Goal: Task Accomplishment & Management: Use online tool/utility

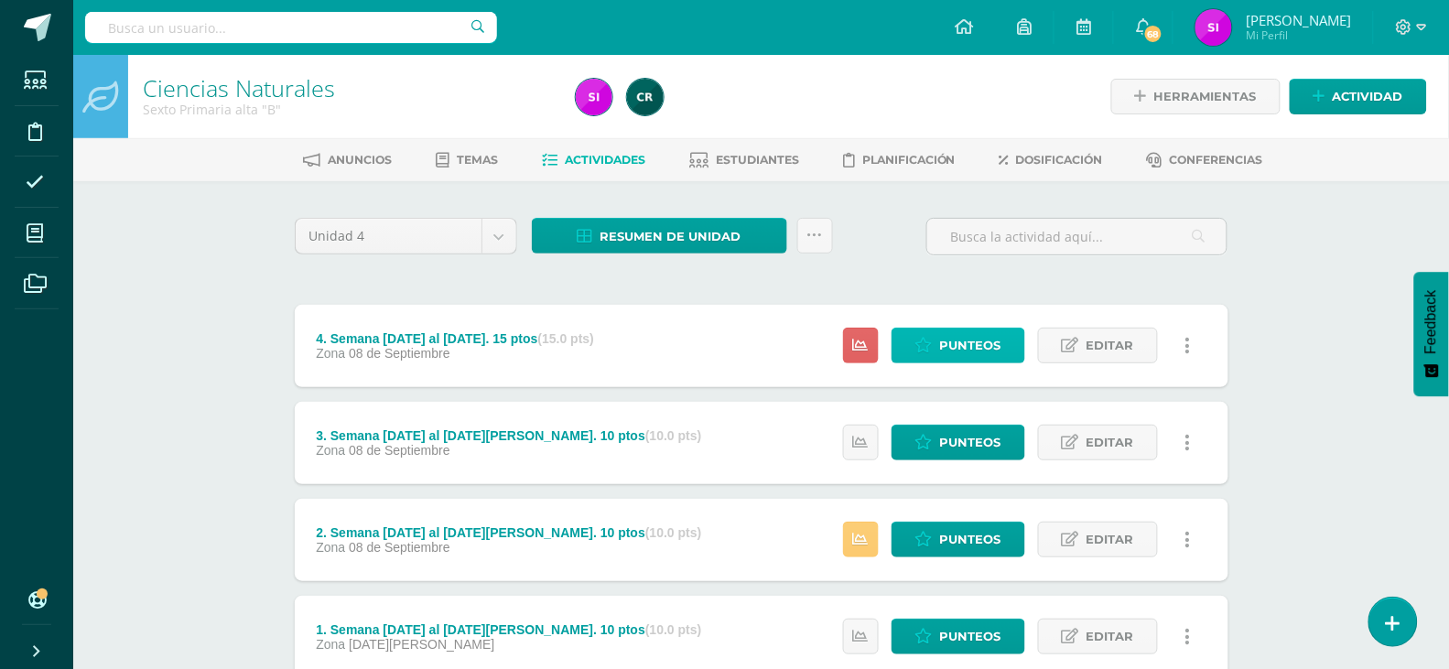
click at [911, 355] on link "Punteos" at bounding box center [958, 346] width 134 height 36
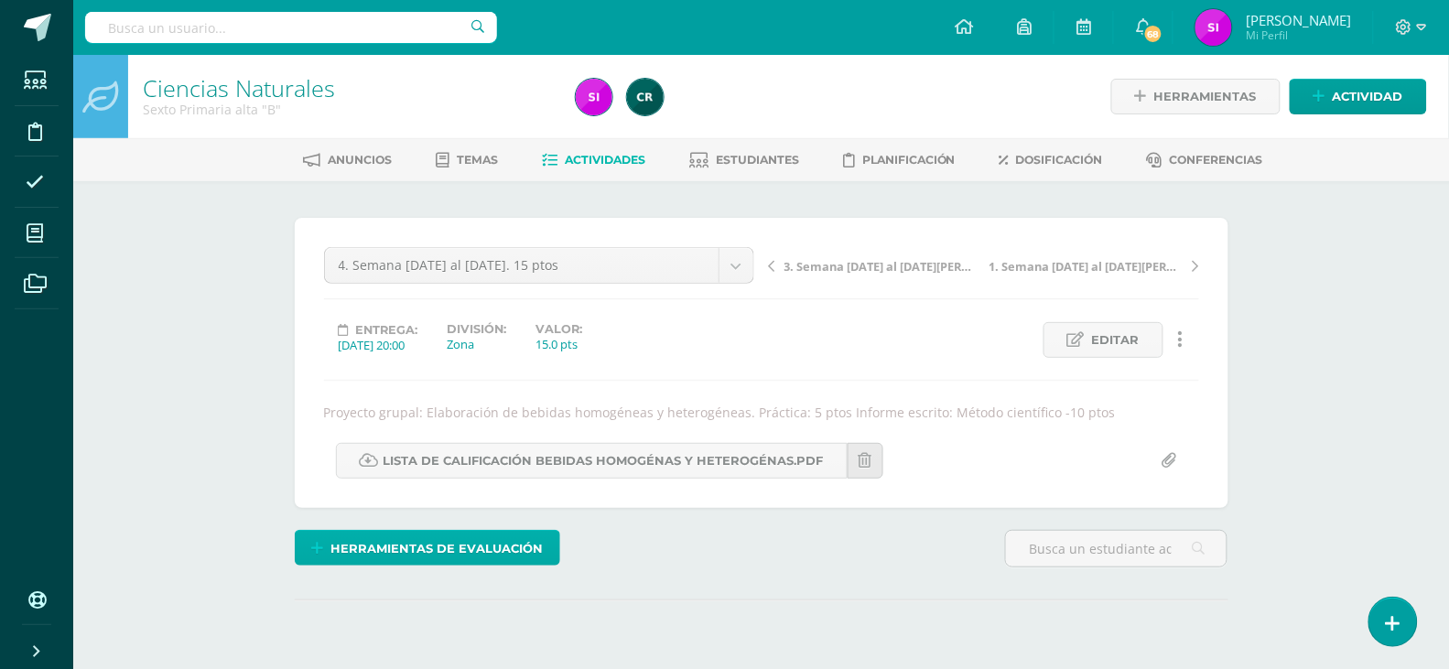
click at [526, 540] on span "Herramientas de evaluación" at bounding box center [436, 549] width 212 height 34
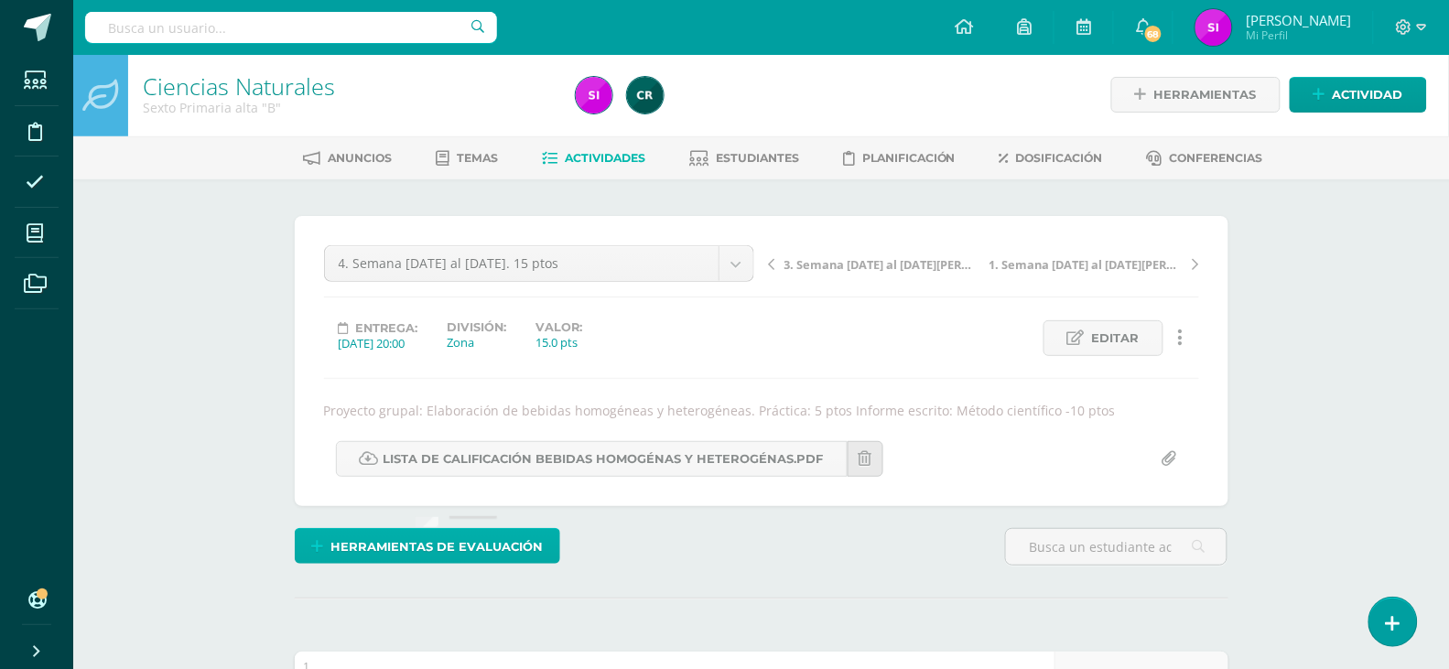
scroll to position [3, 0]
click at [526, 540] on span "Herramientas de evaluación" at bounding box center [436, 546] width 212 height 34
click at [663, 533] on div "Herramientas de evaluación" at bounding box center [761, 553] width 948 height 52
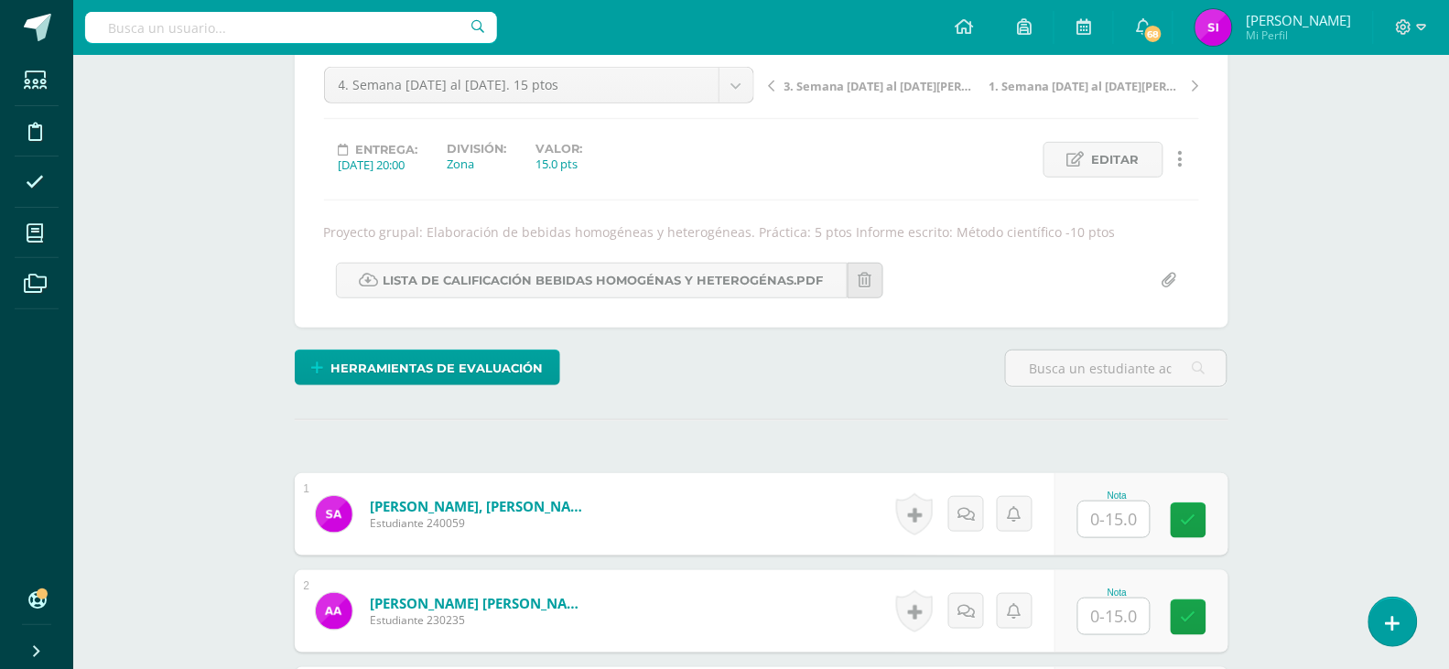
scroll to position [198, 0]
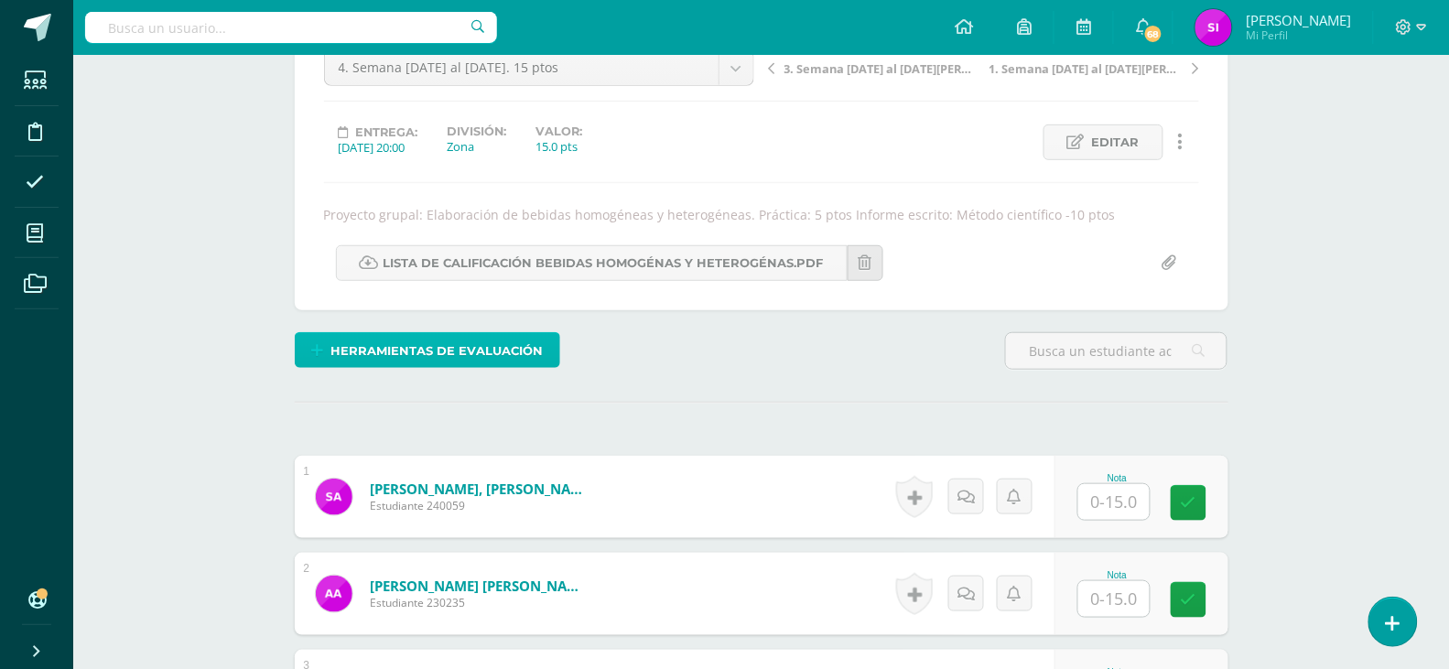
click at [469, 353] on span "Herramientas de evaluación" at bounding box center [436, 351] width 212 height 34
click at [427, 334] on span "Herramientas de evaluación" at bounding box center [436, 351] width 212 height 34
click at [348, 356] on span "Herramientas de evaluación" at bounding box center [436, 351] width 212 height 34
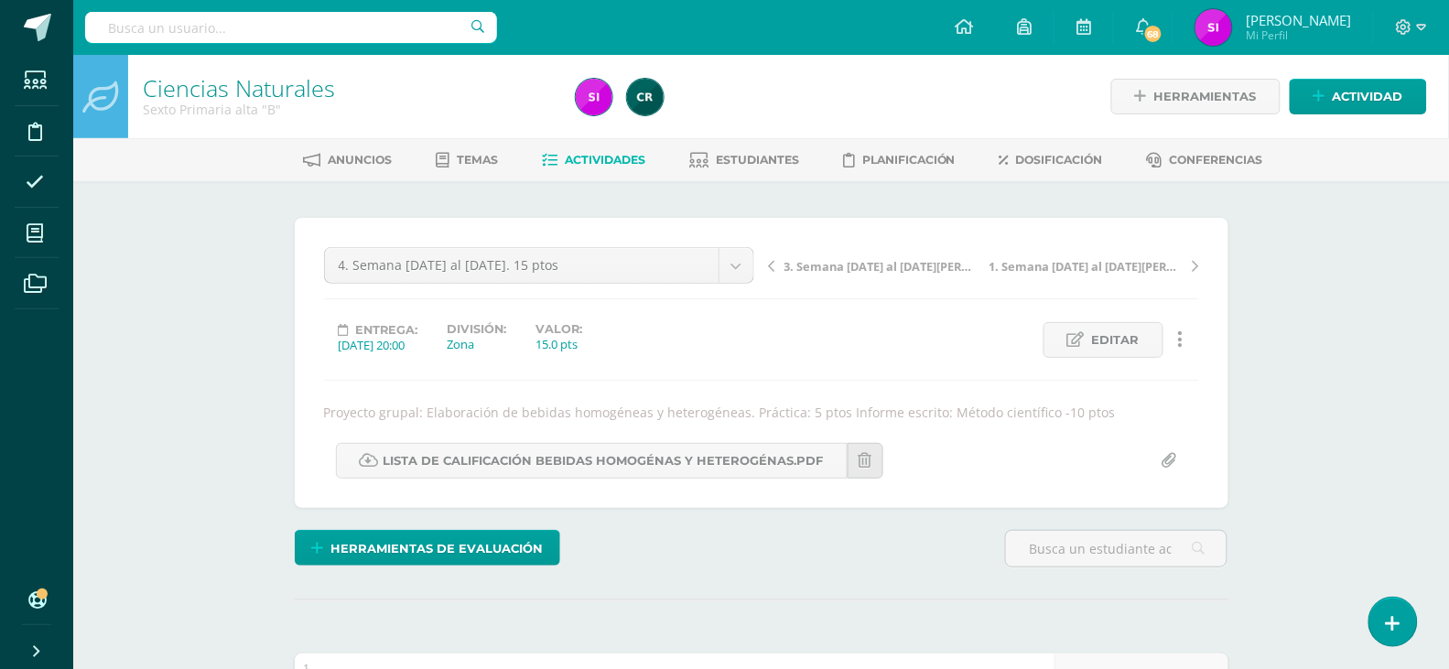
scroll to position [1, 0]
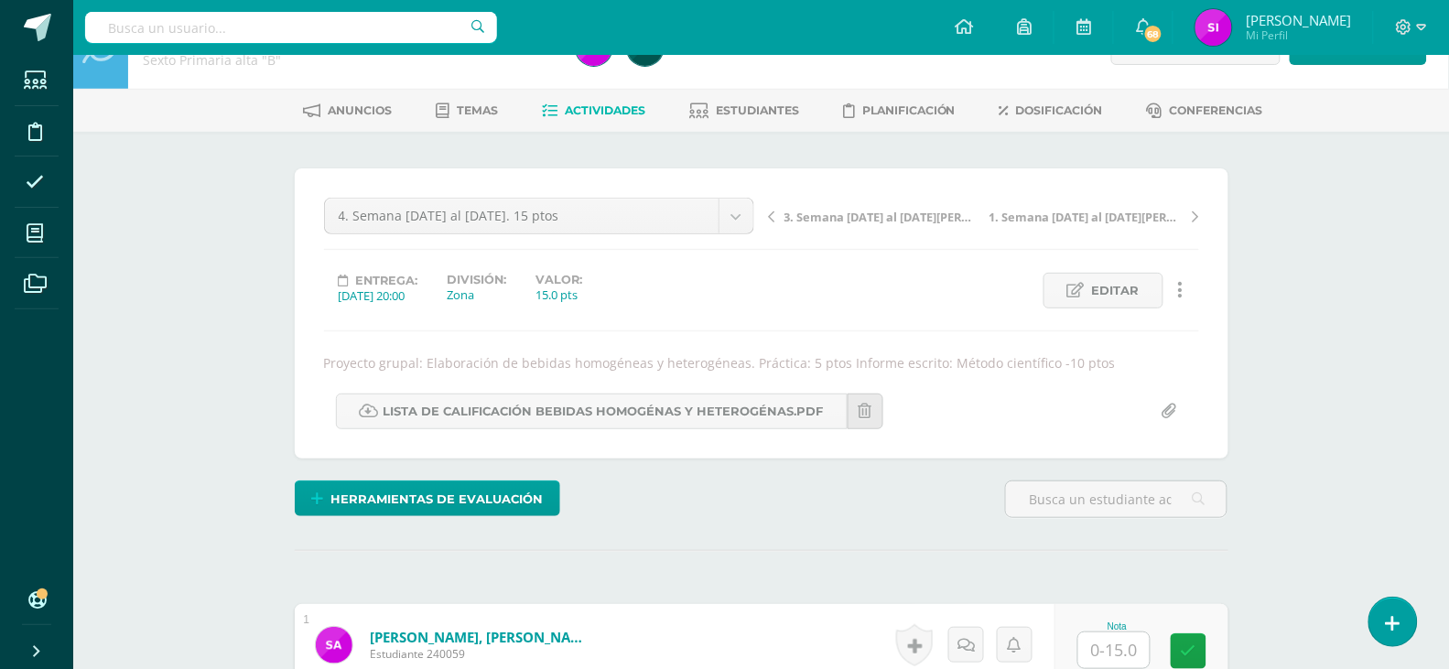
scroll to position [196, 0]
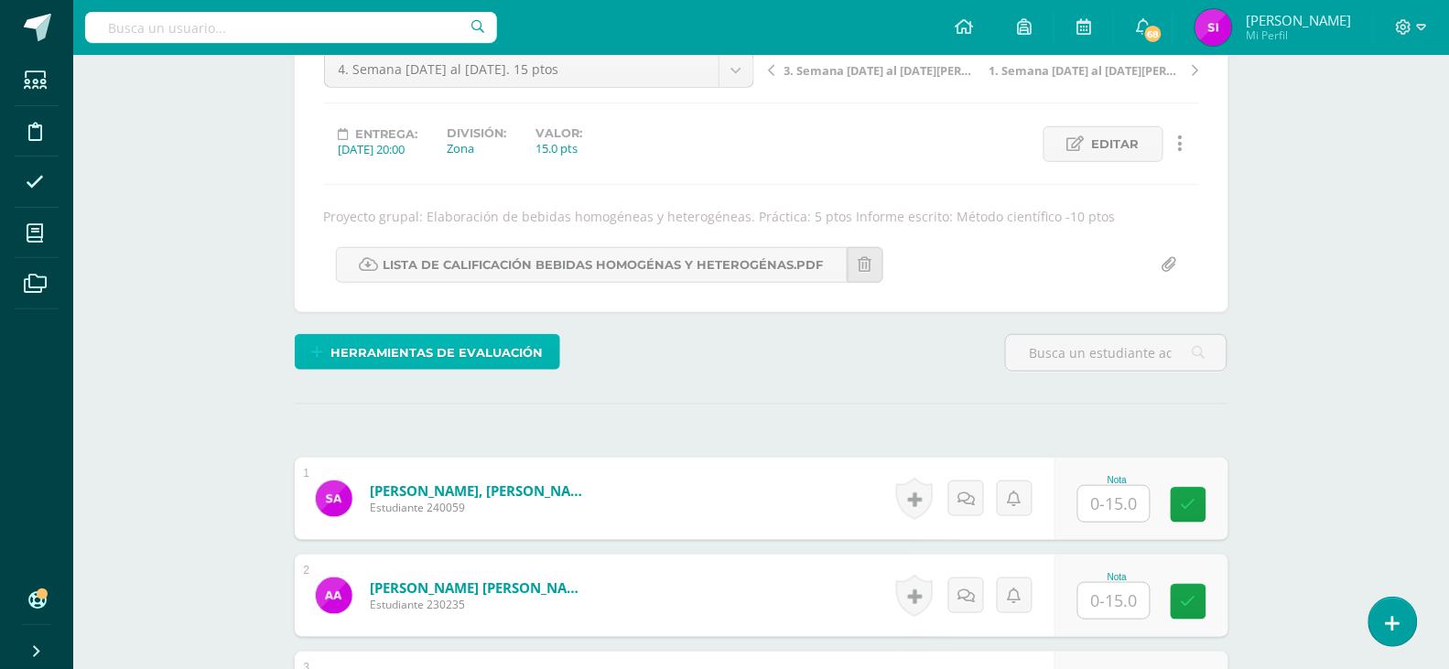
click at [361, 341] on span "Herramientas de evaluación" at bounding box center [436, 353] width 212 height 34
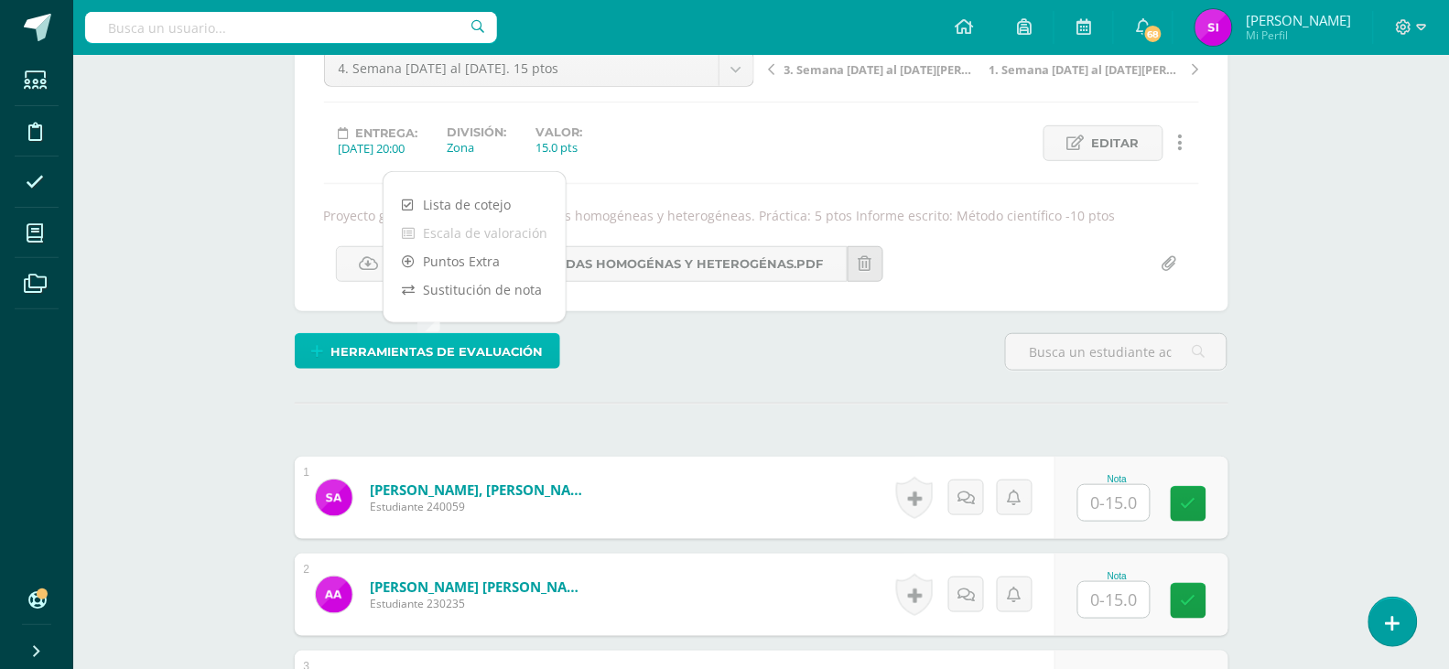
scroll to position [198, 0]
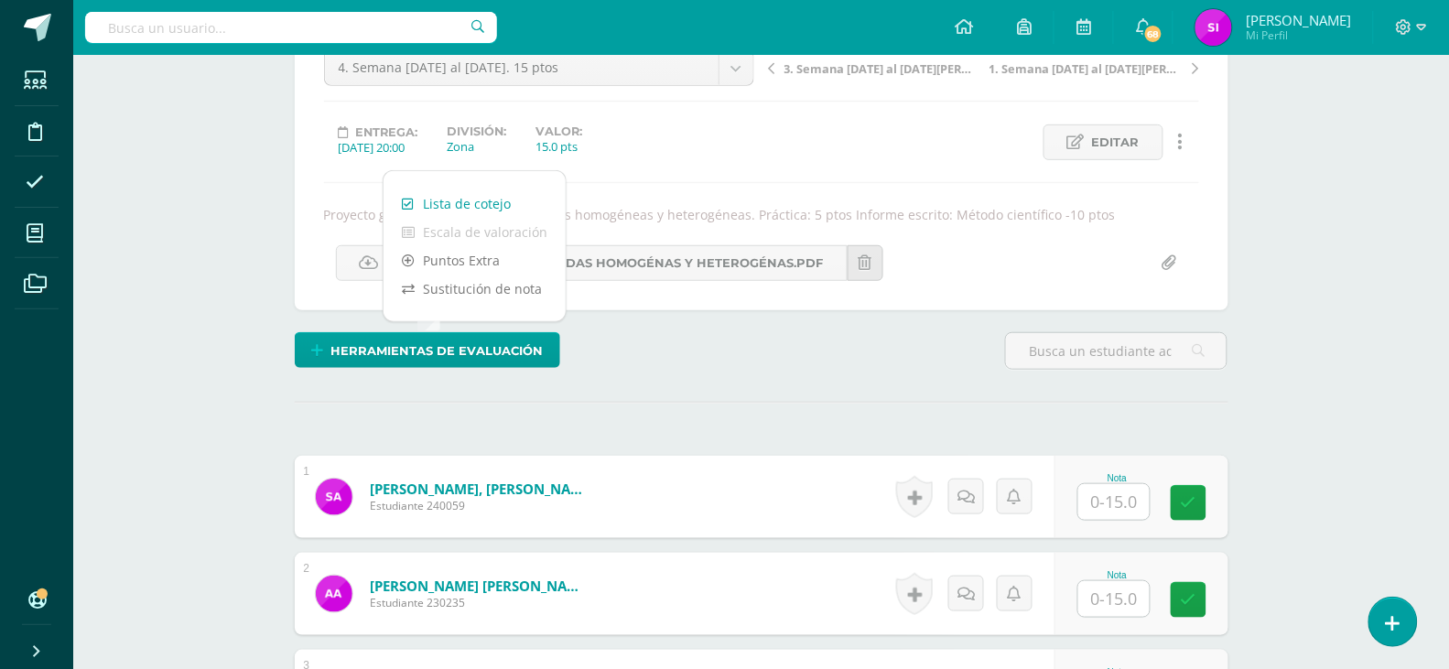
click at [458, 201] on link "Lista de cotejo" at bounding box center [474, 203] width 182 height 28
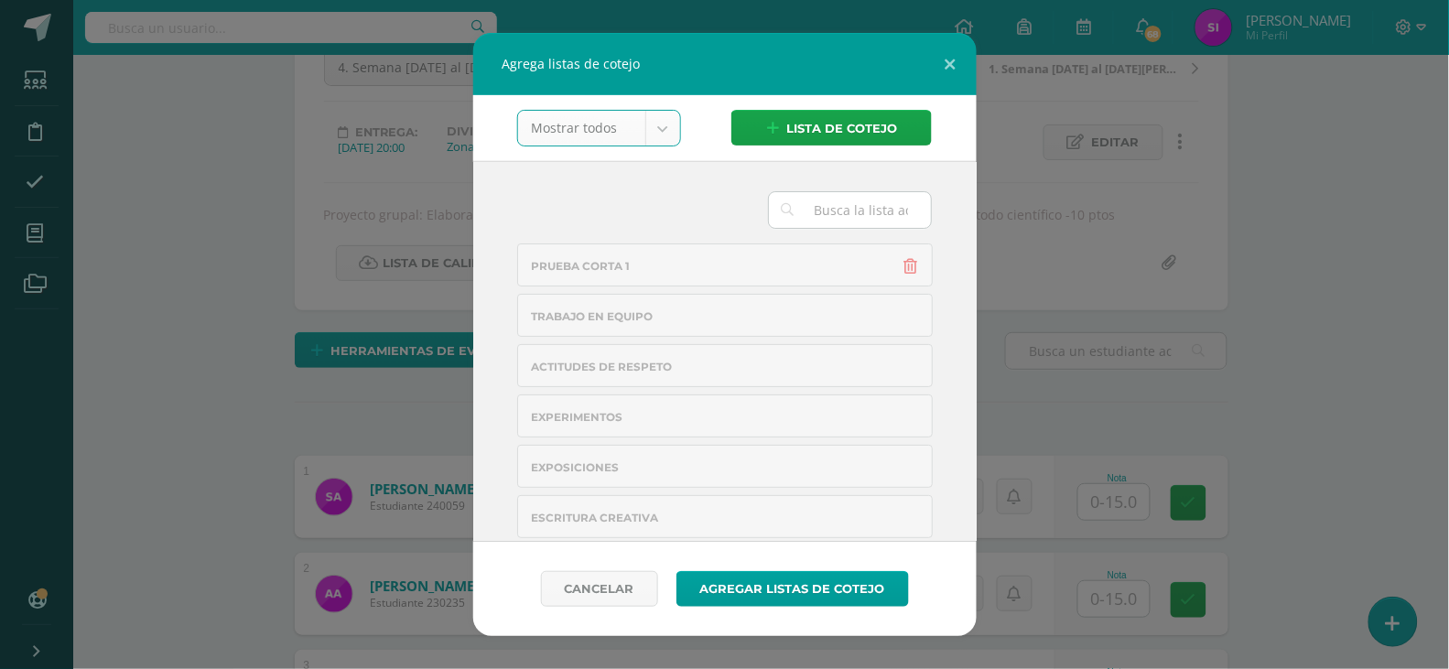
click at [963, 493] on div "Prueba corta 1 Trabajo en Equipo Actitudes de Respeto Experimentos Exposiciones…" at bounding box center [724, 351] width 503 height 381
click at [695, 262] on div "Prueba corta 1" at bounding box center [725, 266] width 386 height 14
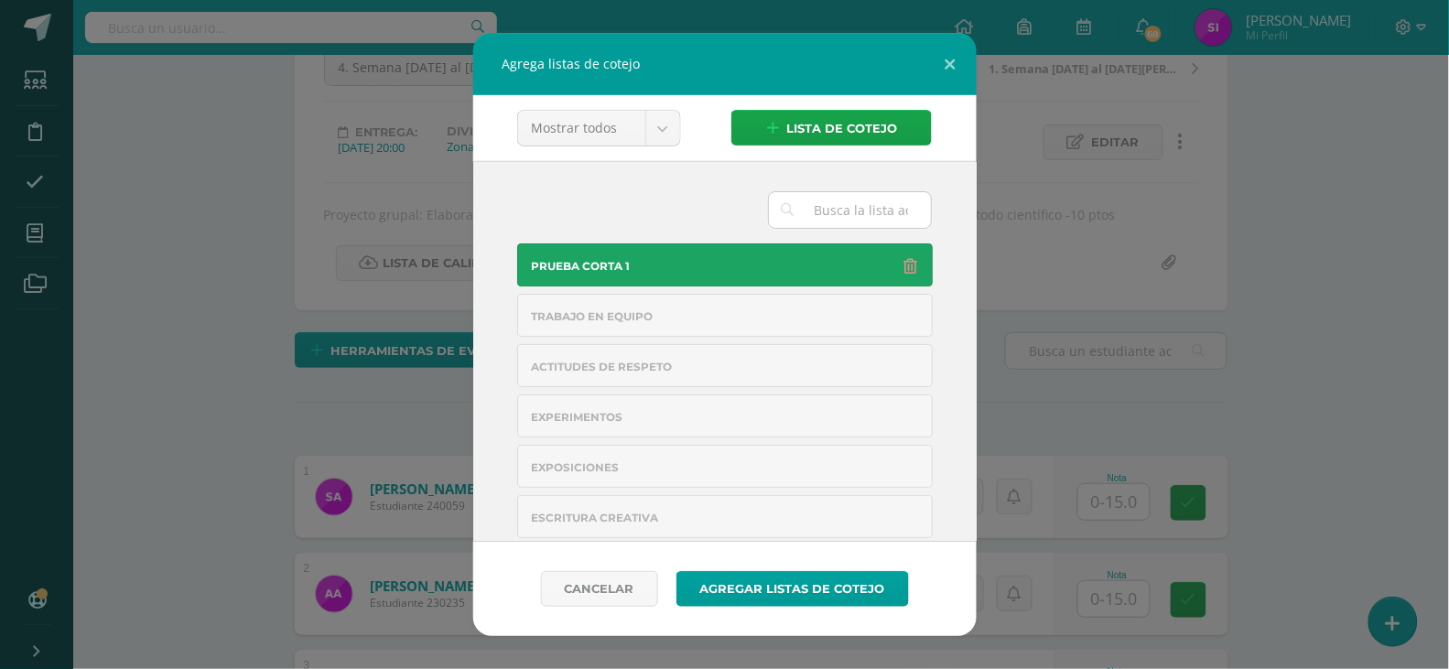
click at [706, 273] on div "Prueba corta 1" at bounding box center [725, 266] width 386 height 14
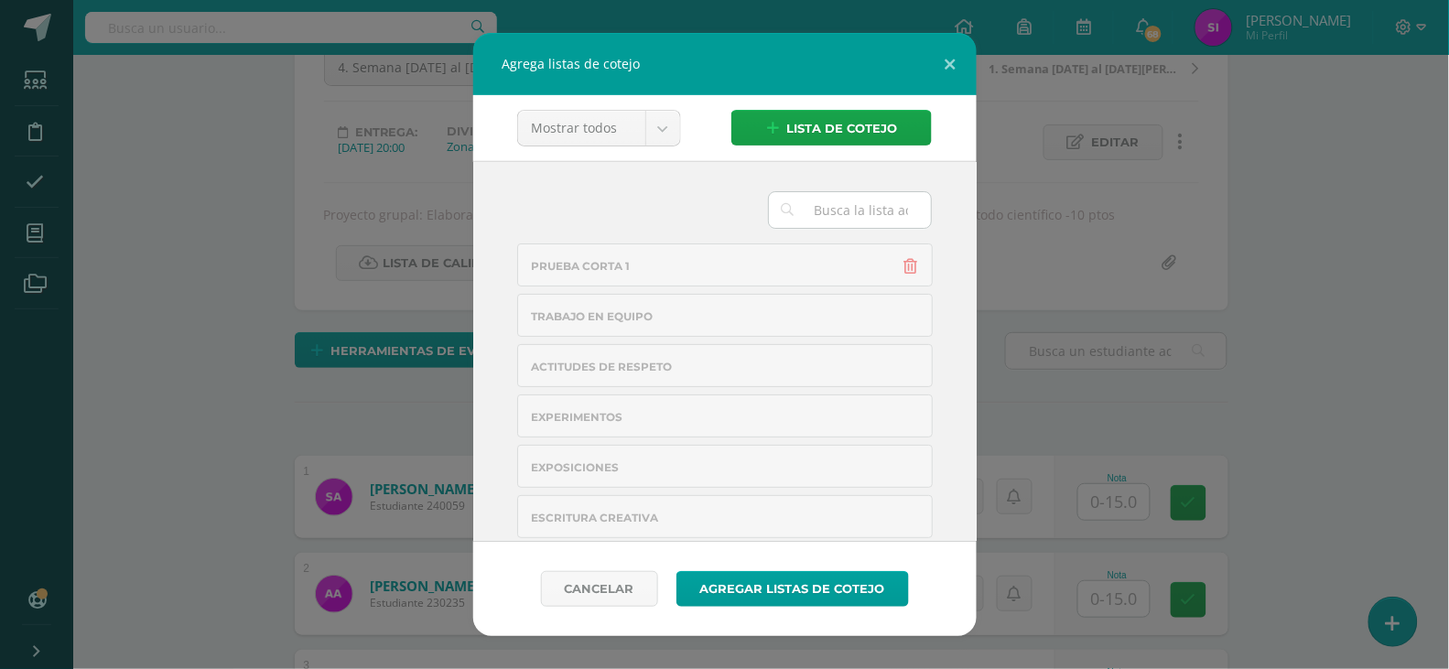
click at [796, 410] on div "Experimentos" at bounding box center [725, 417] width 386 height 14
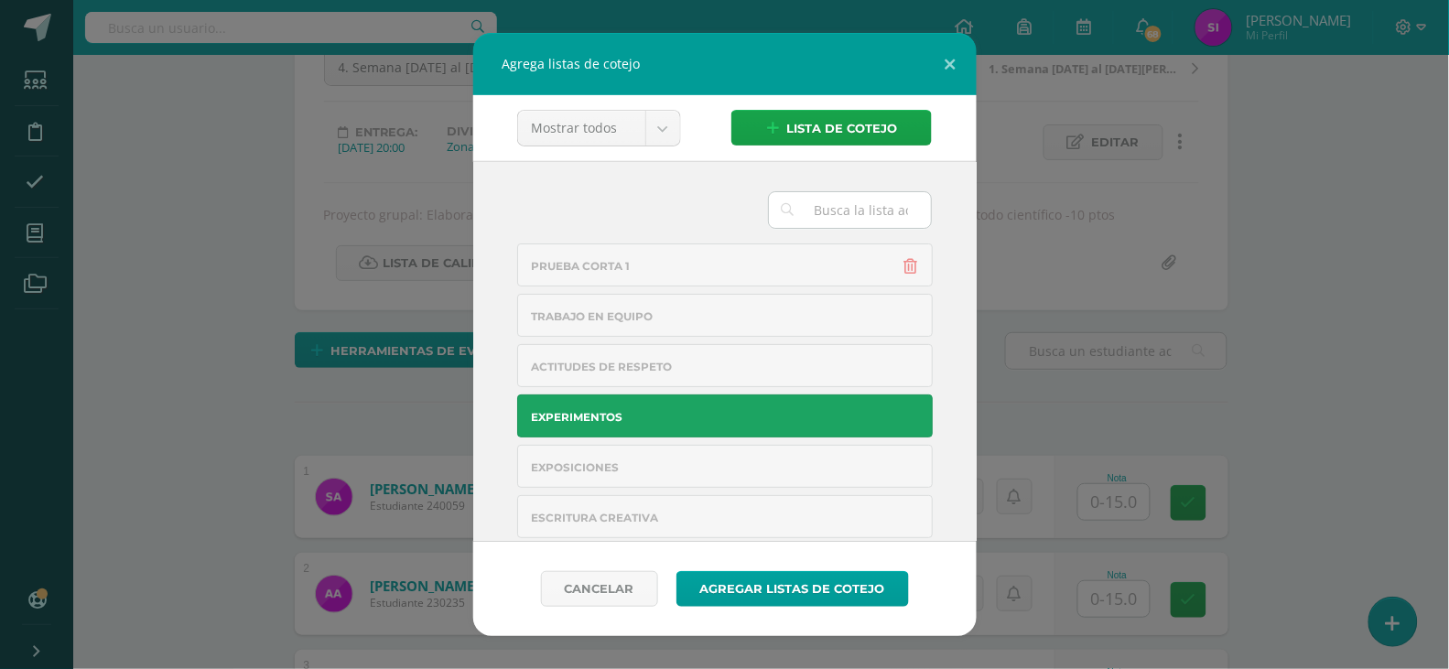
click at [953, 437] on div "Prueba corta 1 Trabajo en Equipo Actitudes de Respeto Experimentos Exposiciones…" at bounding box center [724, 351] width 503 height 381
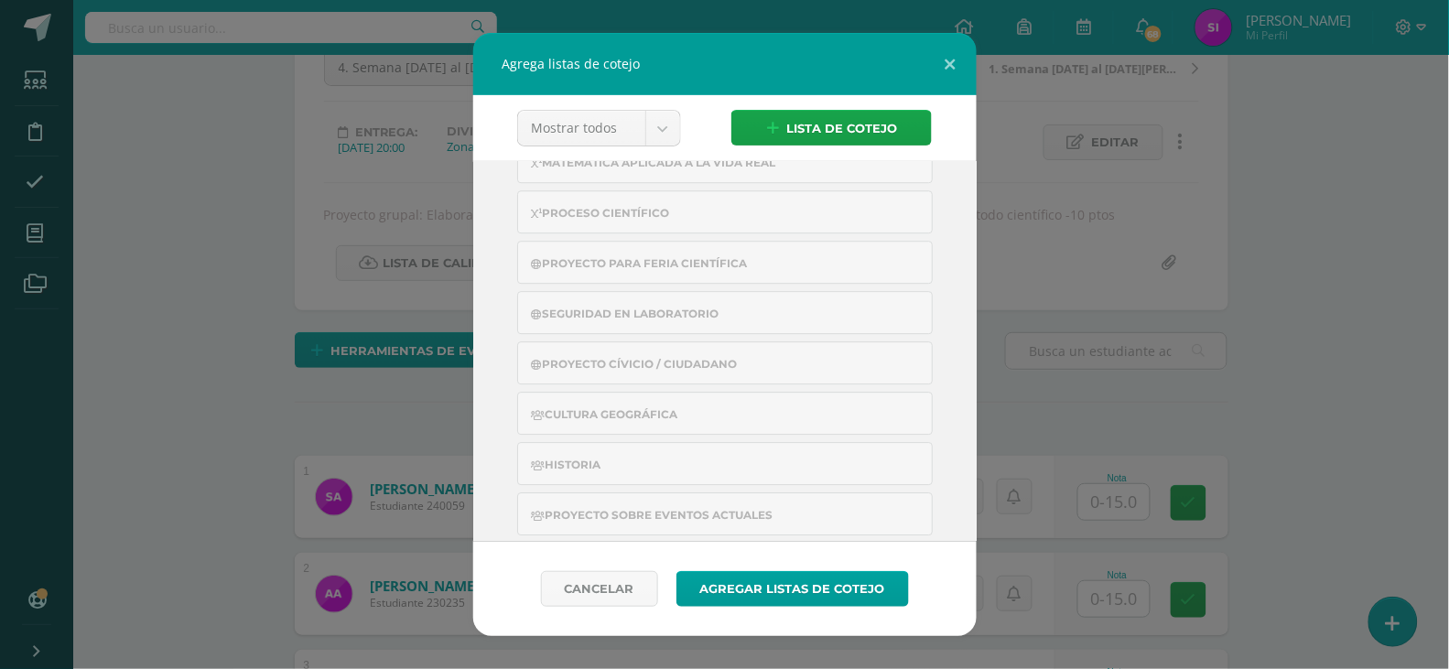
scroll to position [1366, 0]
click at [676, 262] on div "Proceso científico" at bounding box center [725, 259] width 386 height 14
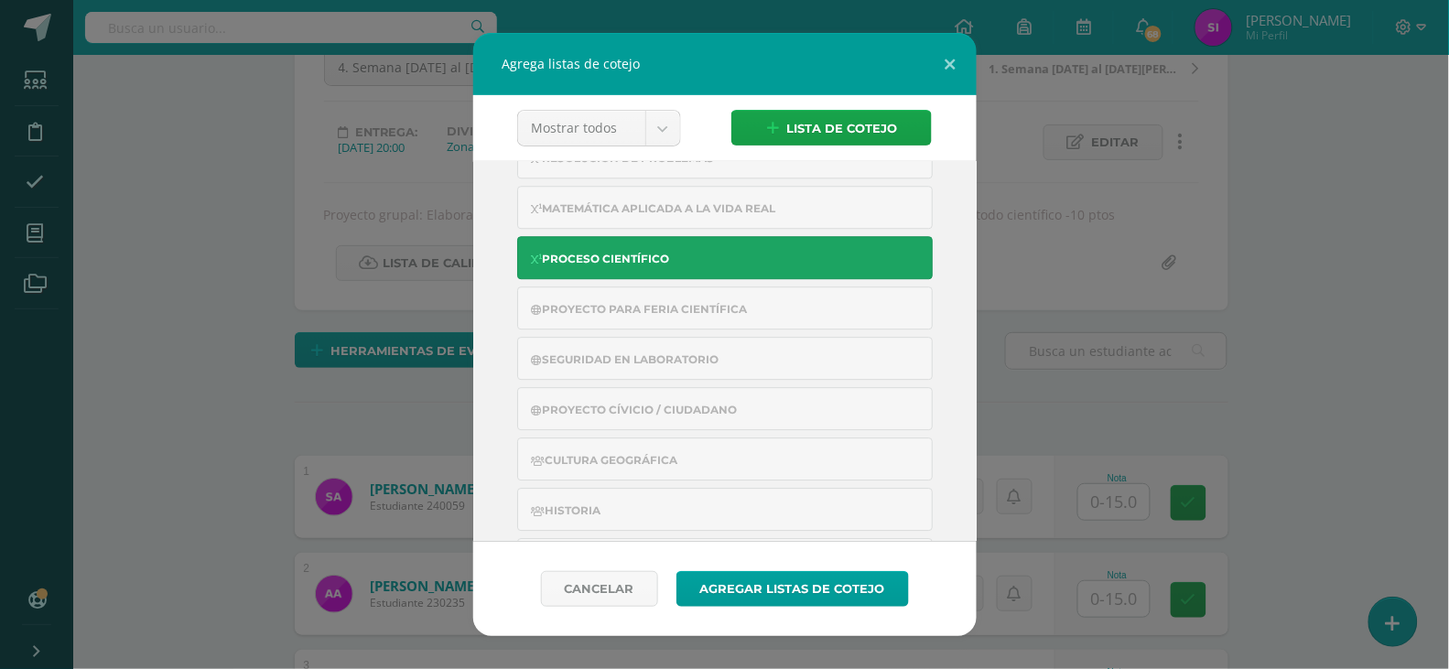
click at [953, 369] on div "Prueba corta 1 Trabajo en Equipo Actitudes de Respeto Experimentos Exposiciones…" at bounding box center [724, 351] width 503 height 381
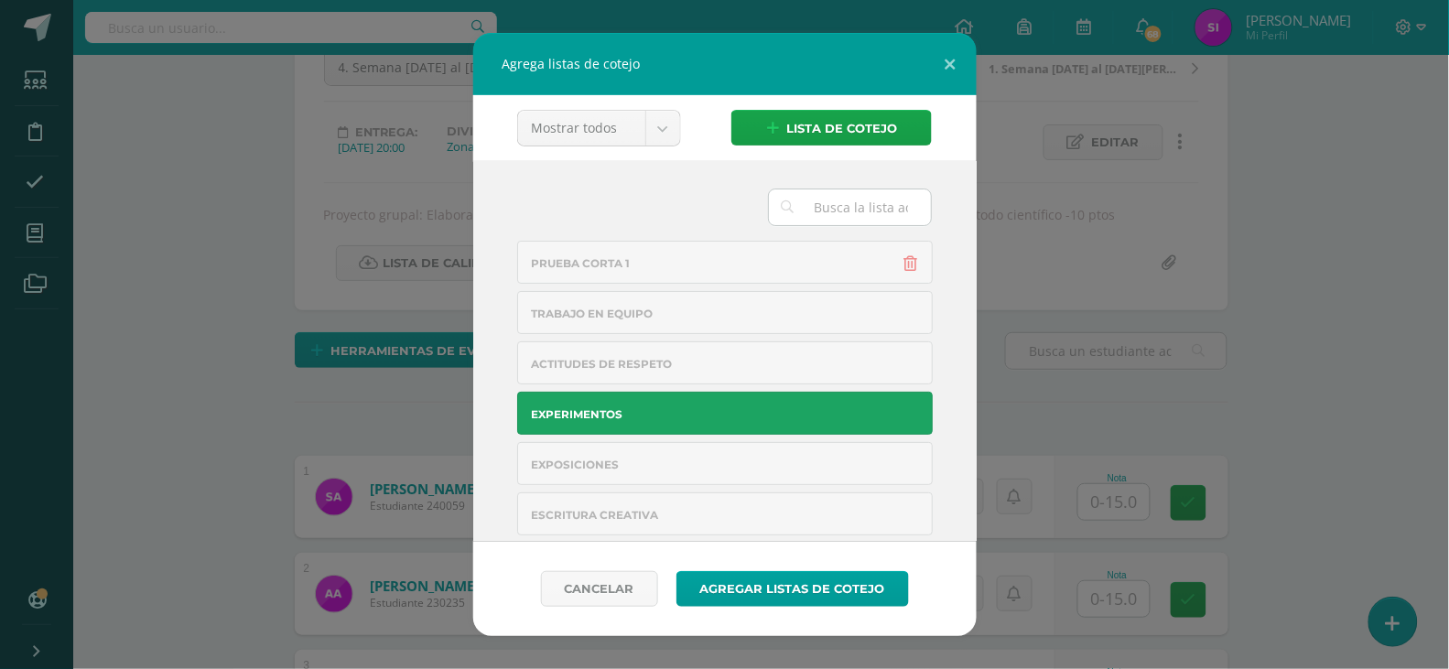
scroll to position [0, 0]
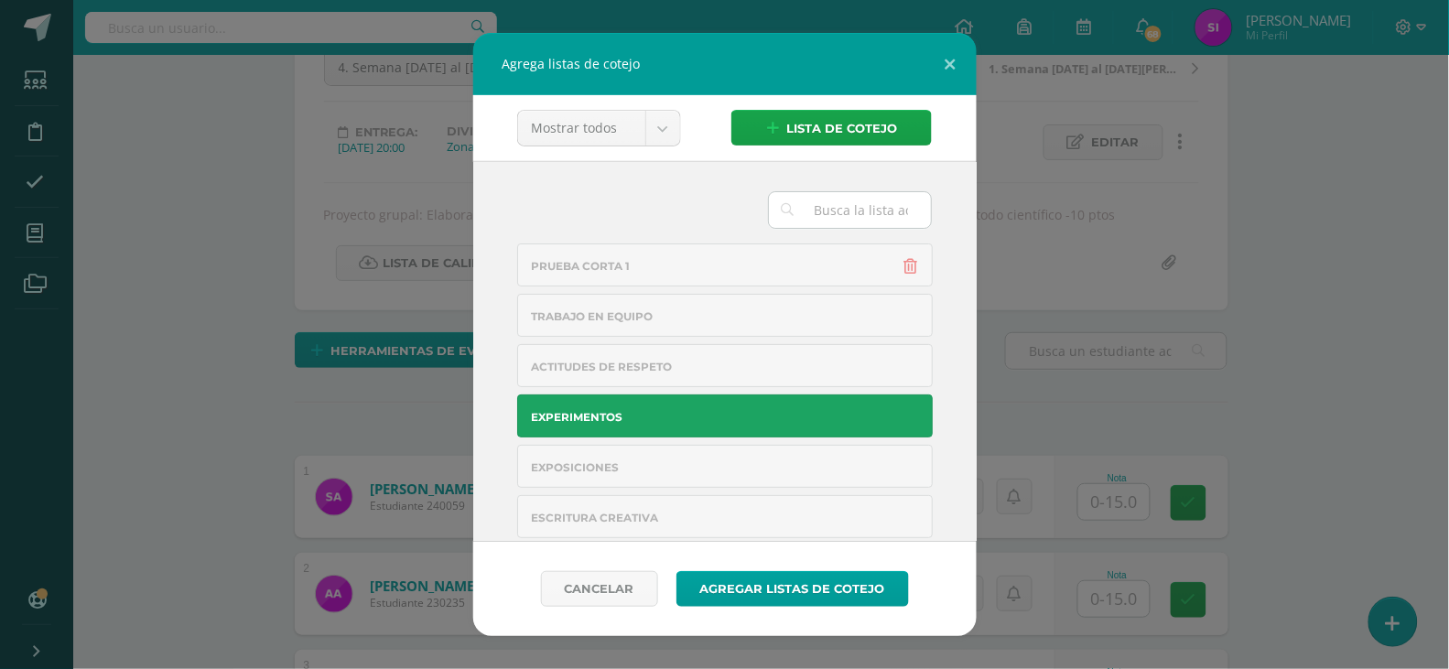
click at [757, 420] on div "Experimentos" at bounding box center [725, 417] width 386 height 14
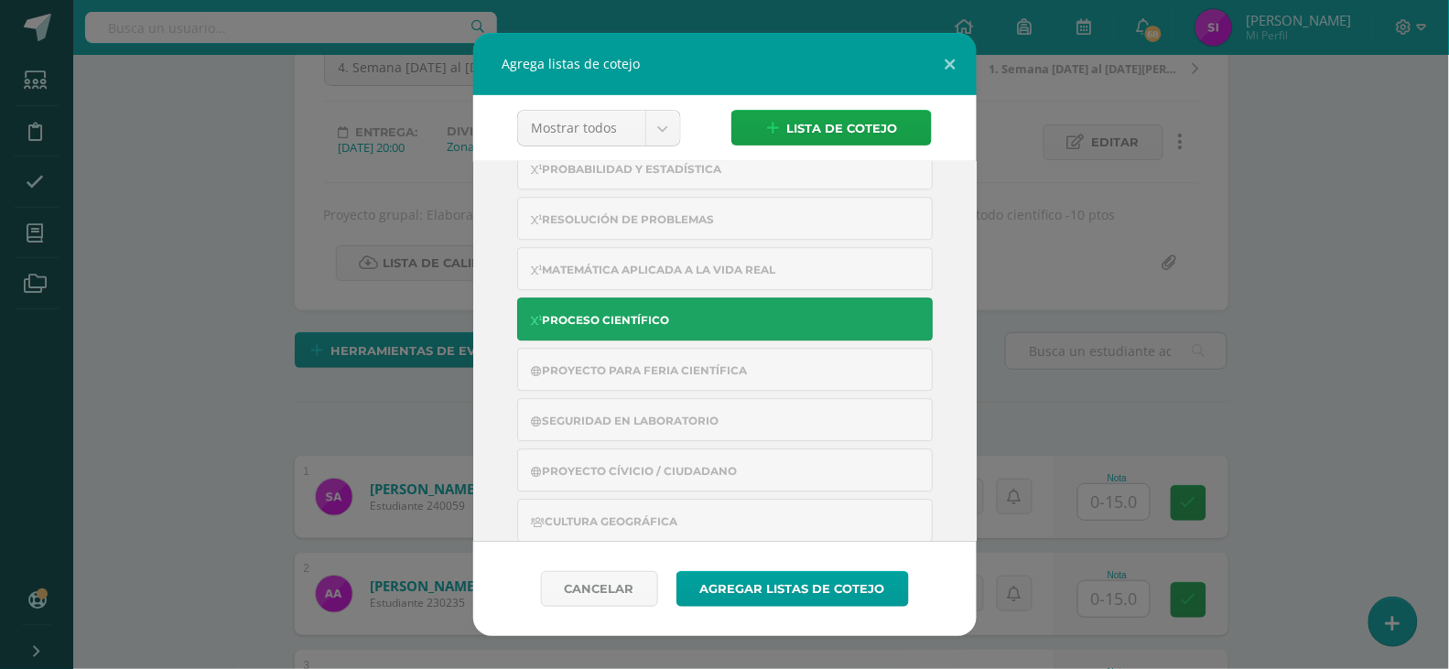
scroll to position [1415, 0]
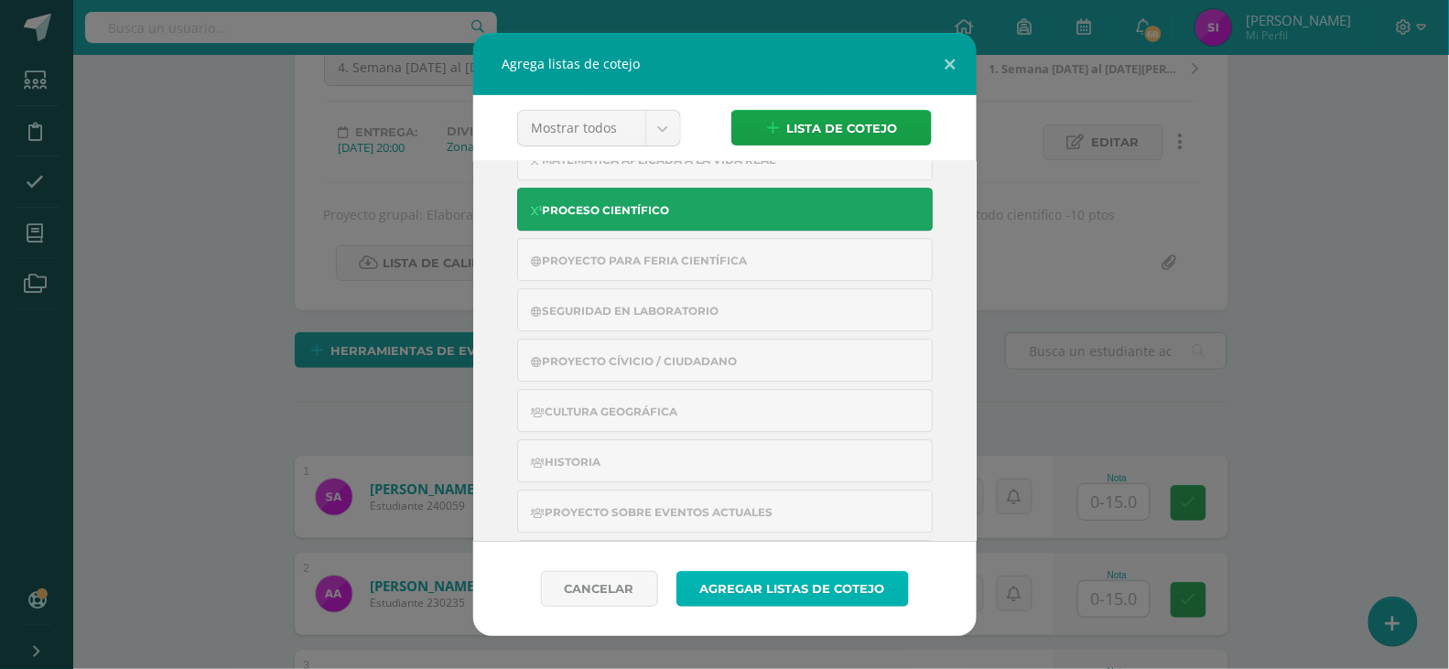
click at [712, 593] on button "Agregar listas de cotejo" at bounding box center [792, 589] width 232 height 36
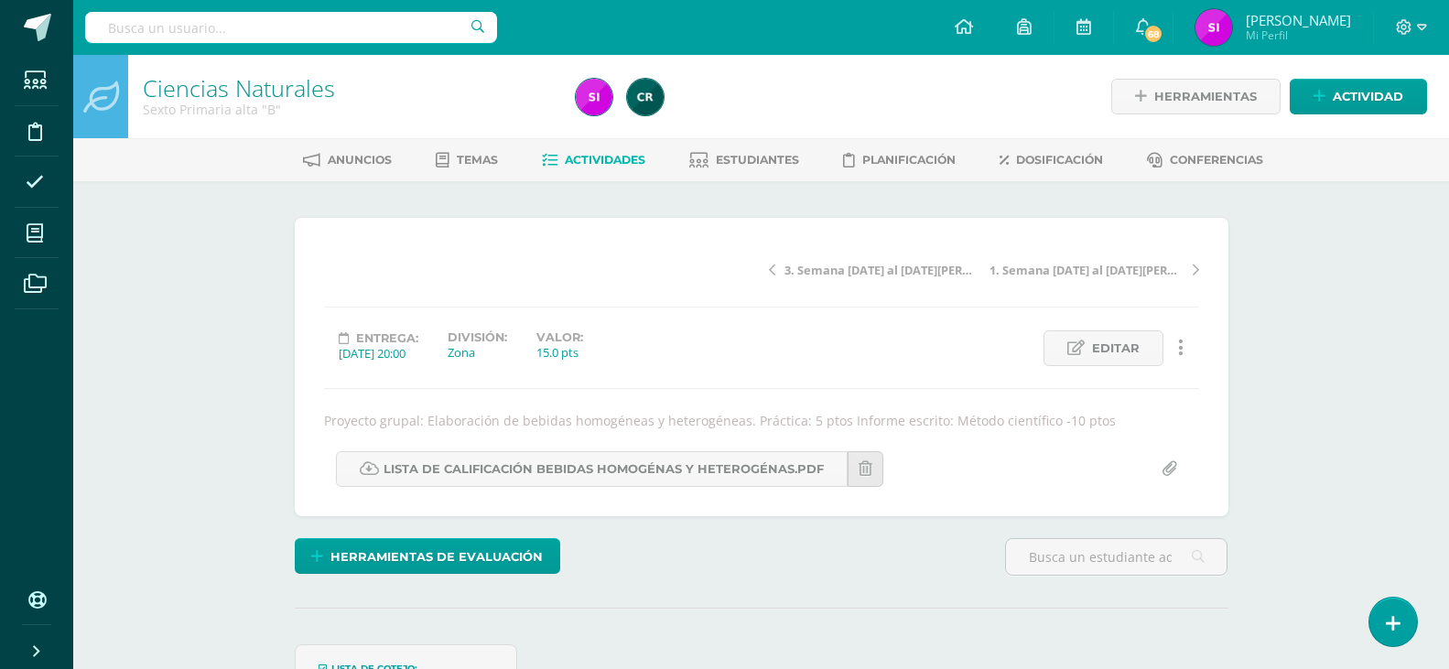
click at [1298, 471] on div "Ciencias Naturales Sexto Primaria alta "B" Herramientas Detalle de asistencias …" at bounding box center [760, 439] width 1375 height 769
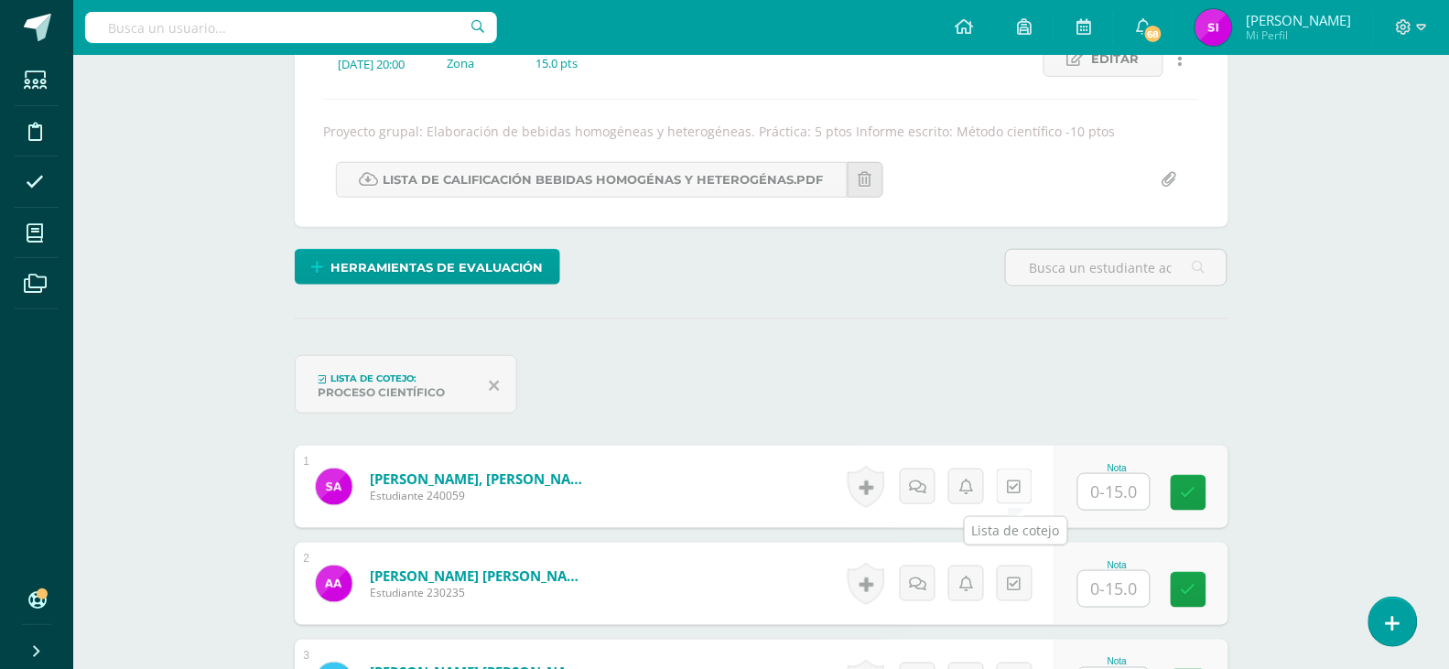
scroll to position [282, 0]
click at [1019, 480] on icon at bounding box center [1015, 487] width 14 height 16
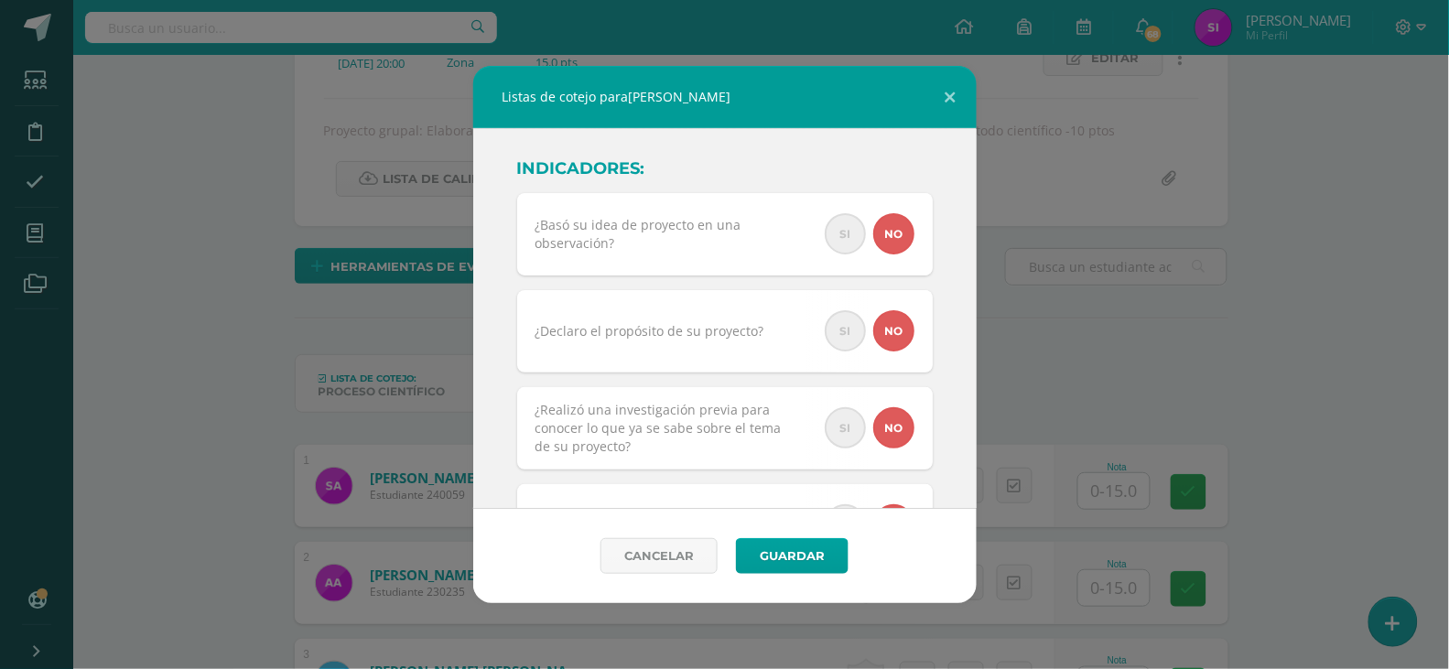
click at [953, 330] on div "Indicadores: ¿Basó su idea de proyecto en una observación? Si No ¿Declaro el pr…" at bounding box center [724, 318] width 503 height 381
click at [953, 343] on div "Indicadores: ¿Basó su idea de proyecto en una observación? Si No ¿Declaro el pr…" at bounding box center [724, 318] width 503 height 381
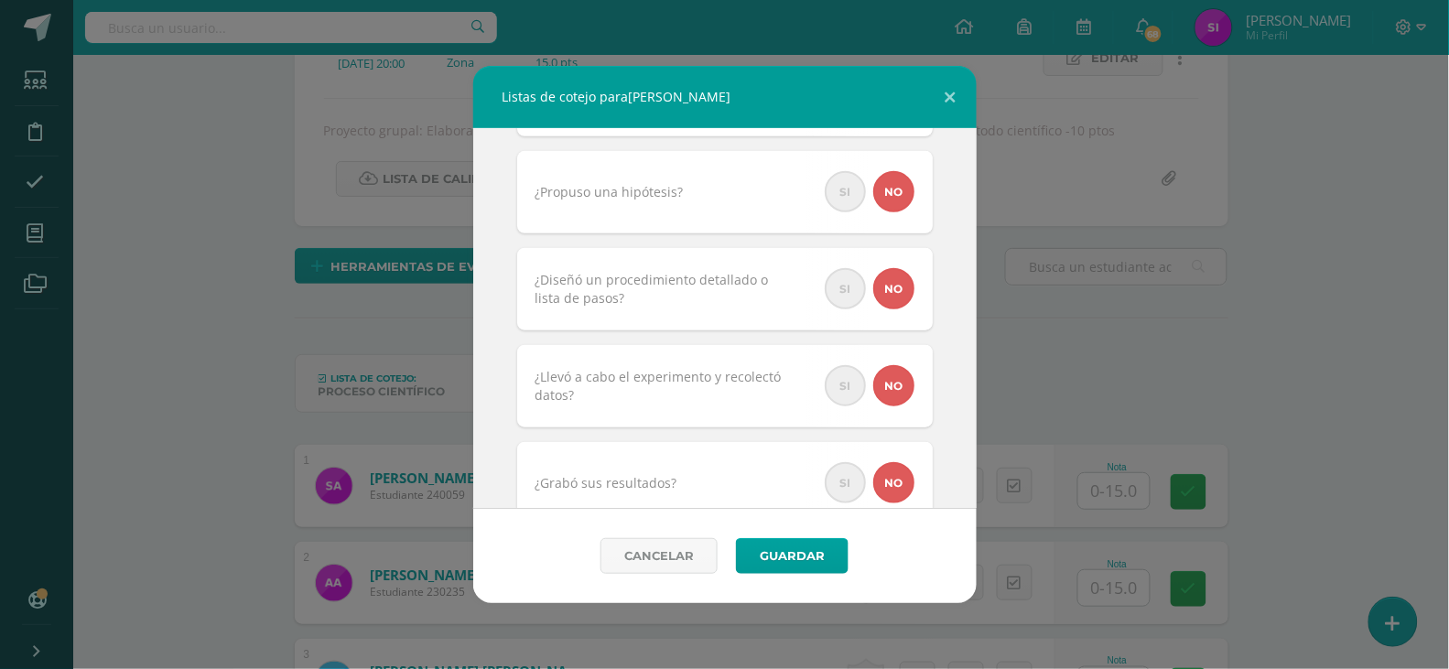
scroll to position [360, 0]
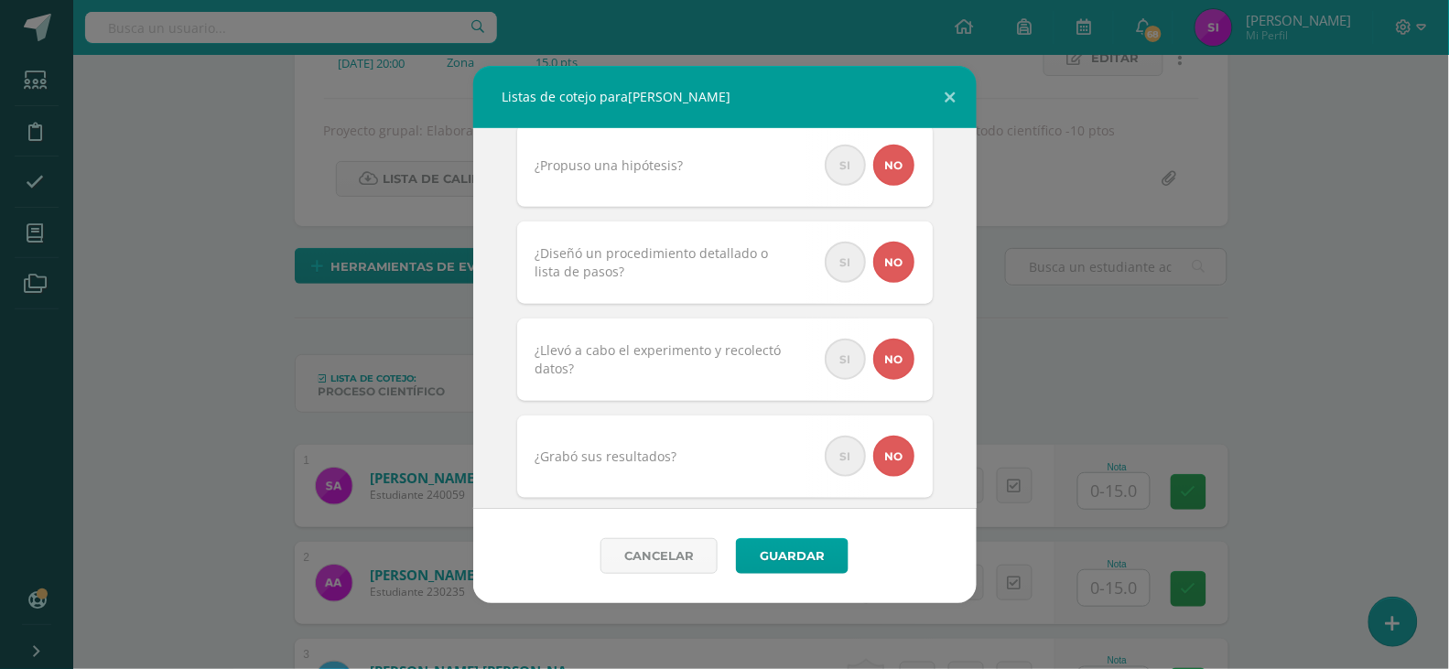
drag, startPoint x: 971, startPoint y: 243, endPoint x: 942, endPoint y: 436, distance: 195.3
click at [942, 436] on div "Indicadores: ¿Basó su idea de proyecto en una observación? Si No ¿Declaro el pr…" at bounding box center [724, 318] width 503 height 381
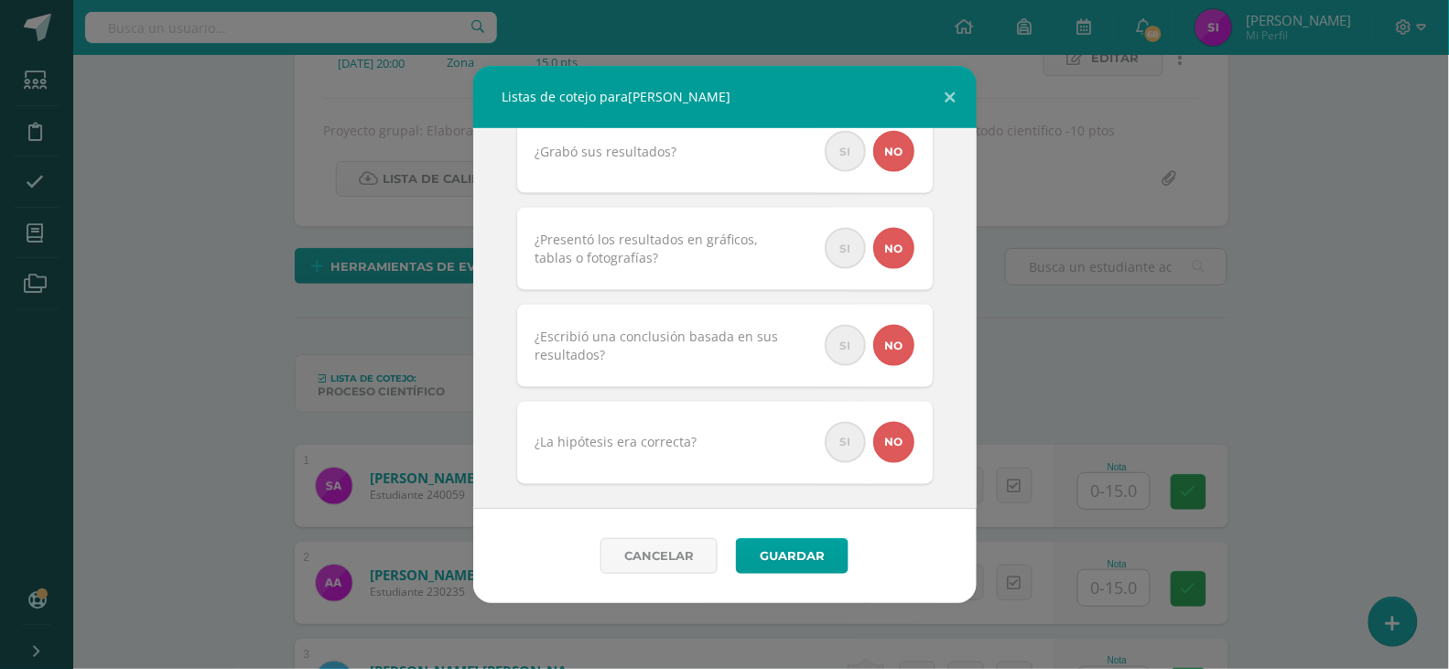
scroll to position [669, 0]
click at [701, 552] on link "Cancelar" at bounding box center [658, 556] width 117 height 36
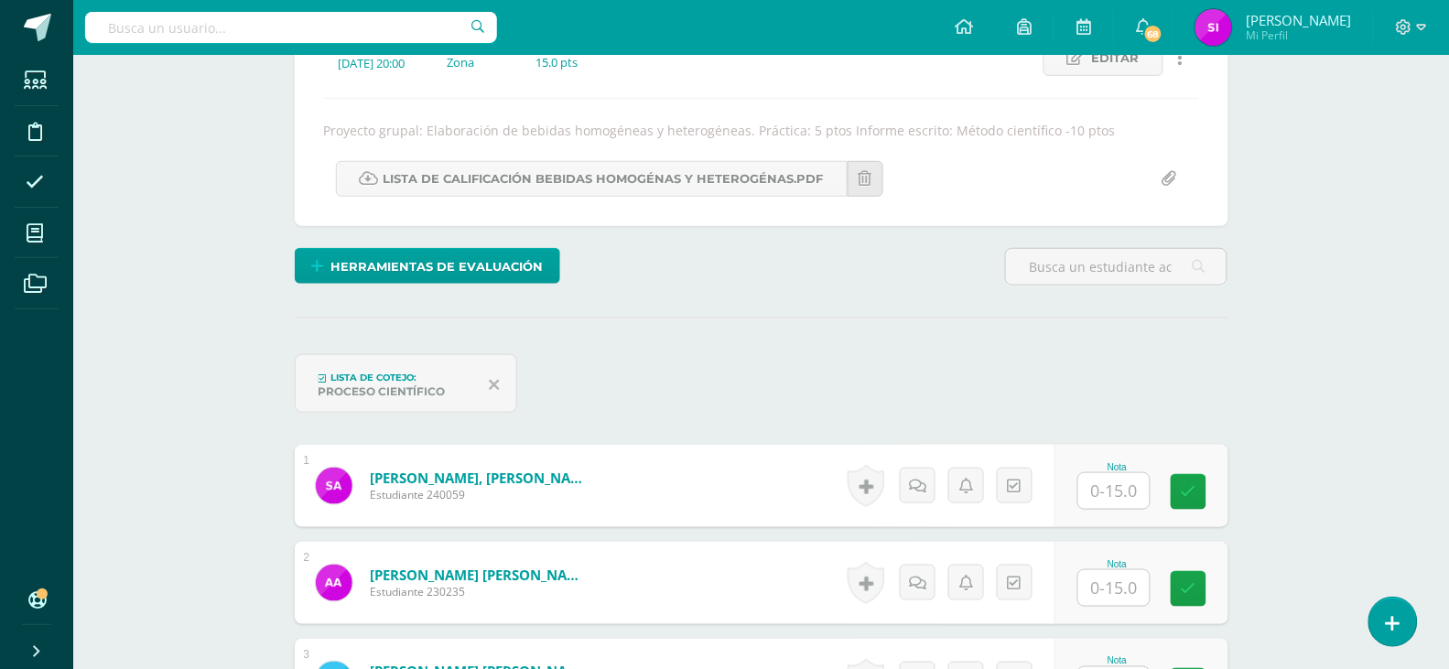
click at [496, 387] on icon at bounding box center [495, 384] width 10 height 16
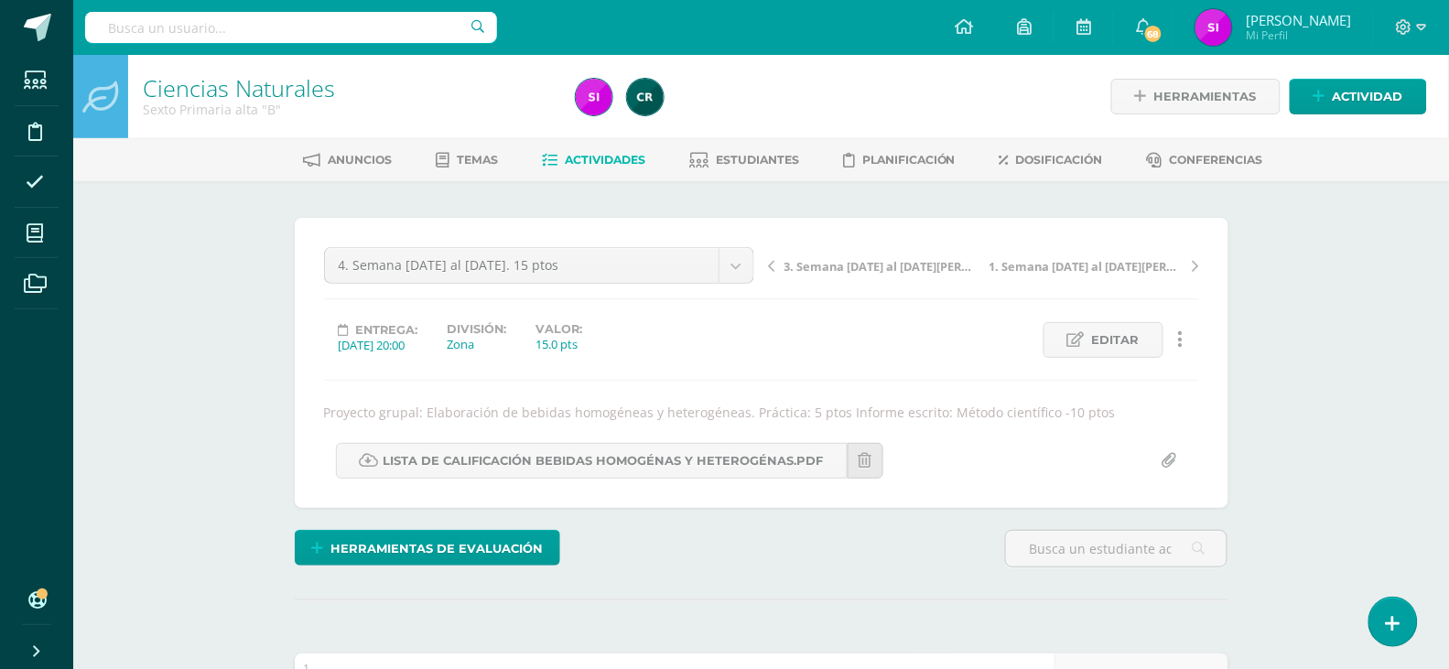
scroll to position [1, 0]
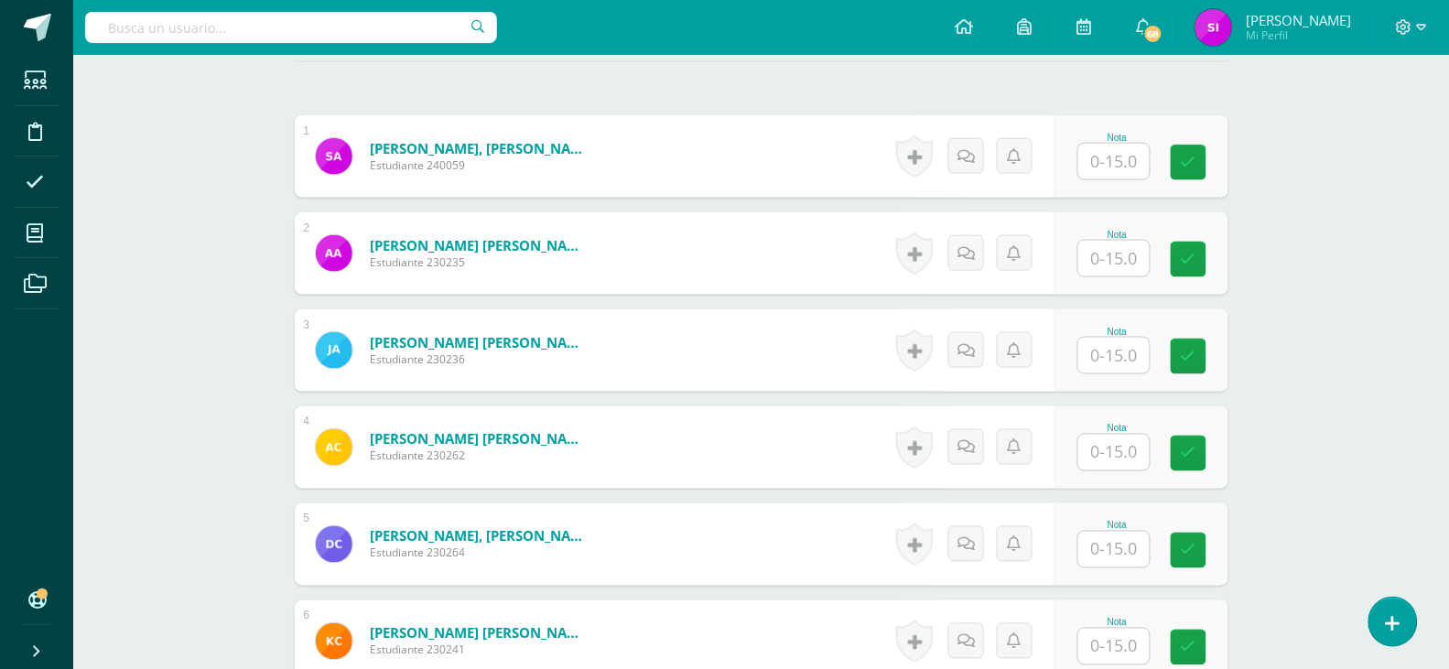
scroll to position [540, 0]
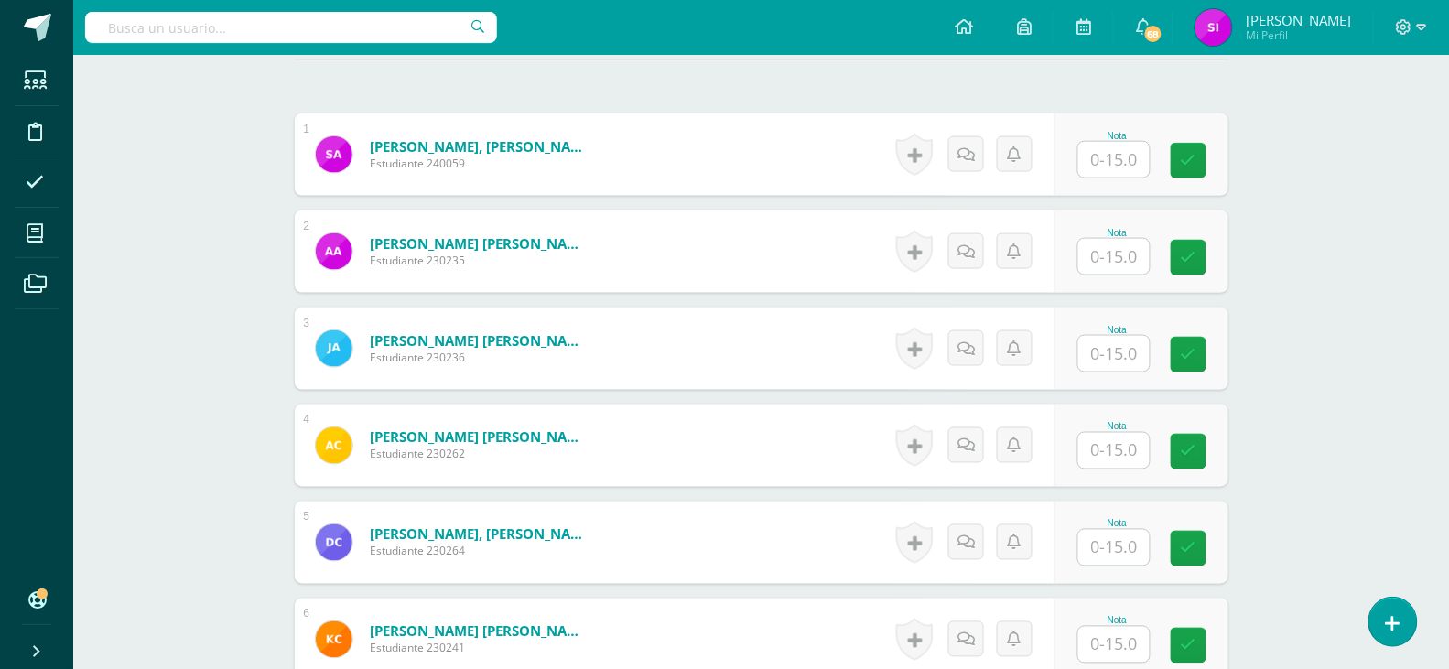
click at [1137, 650] on input "text" at bounding box center [1113, 645] width 71 height 36
type input "15"
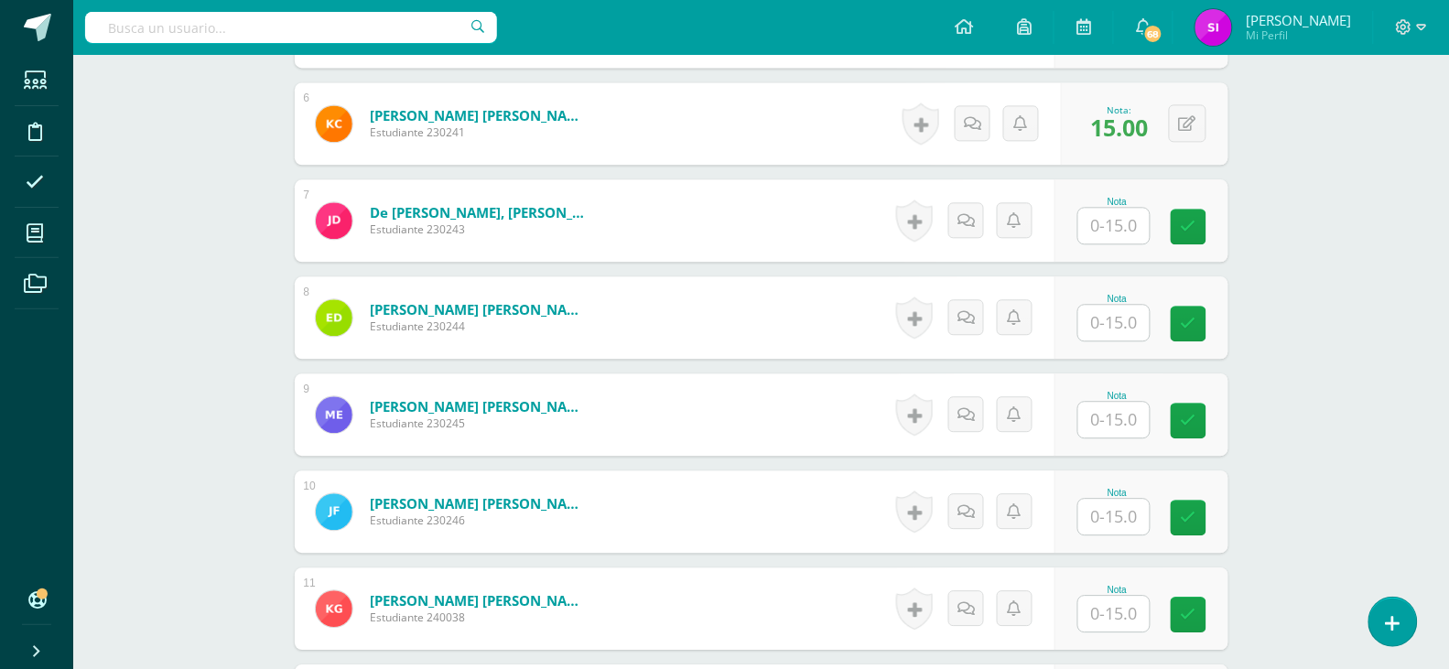
scroll to position [1076, 0]
